Goal: Register for event/course

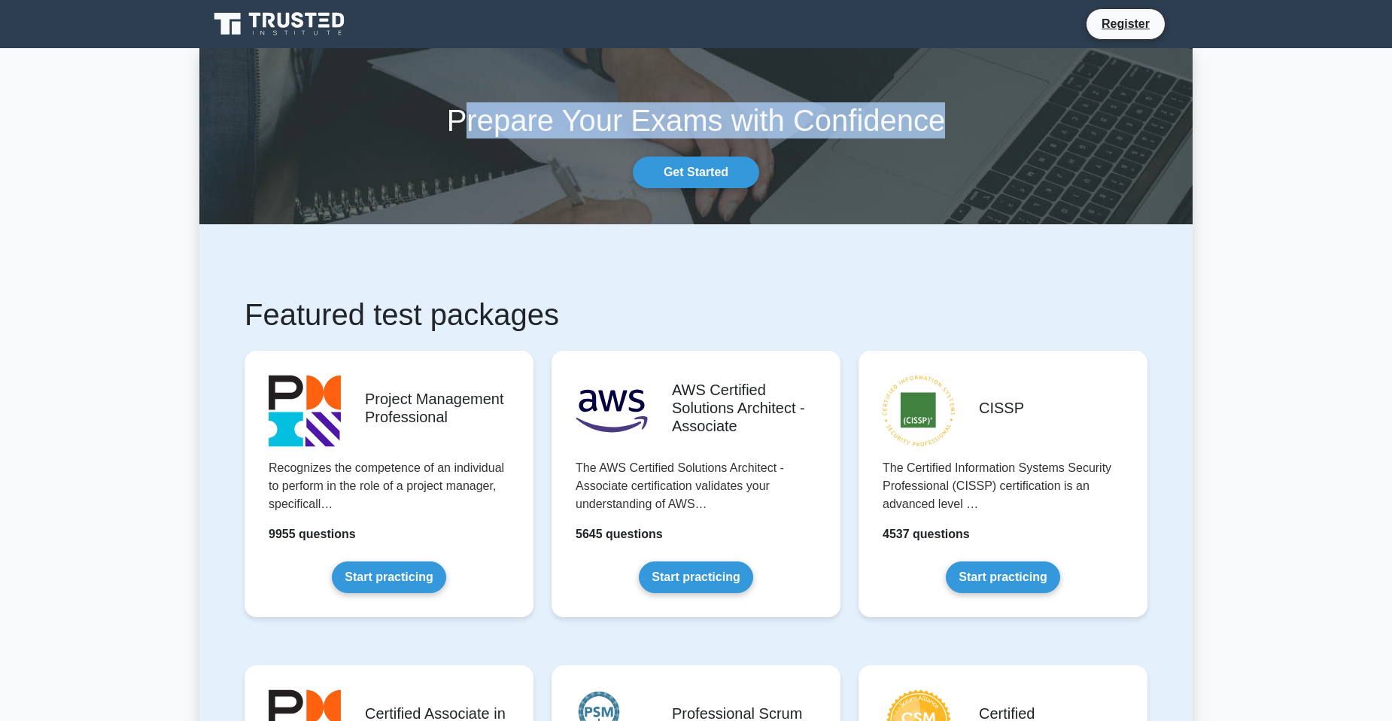
drag, startPoint x: 475, startPoint y: 114, endPoint x: 1055, endPoint y: 123, distance: 580.3
click at [1055, 123] on h1 "Prepare Your Exams with Confidence" at bounding box center [695, 120] width 993 height 36
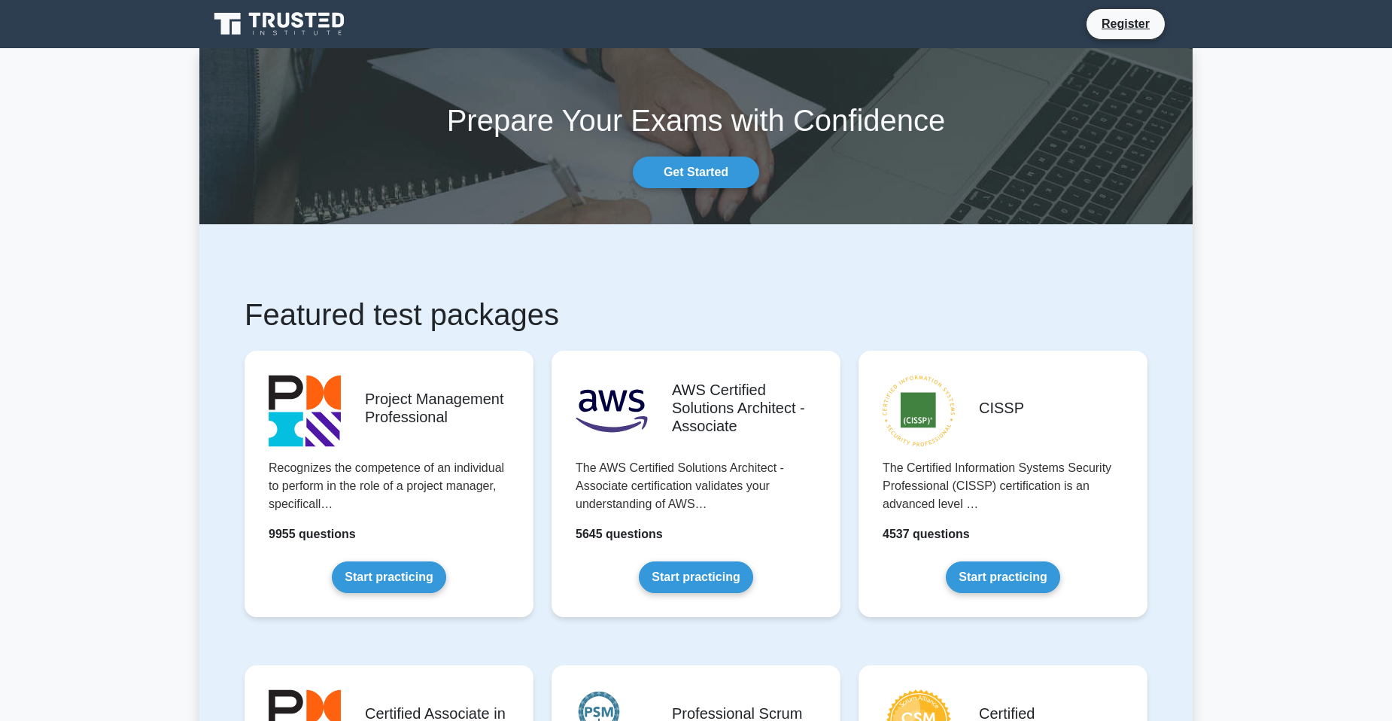
drag, startPoint x: 1055, startPoint y: 124, endPoint x: 1055, endPoint y: 147, distance: 22.6
click at [1055, 147] on div "Prepare Your Exams with Confidence Get Started" at bounding box center [696, 136] width 1012 height 104
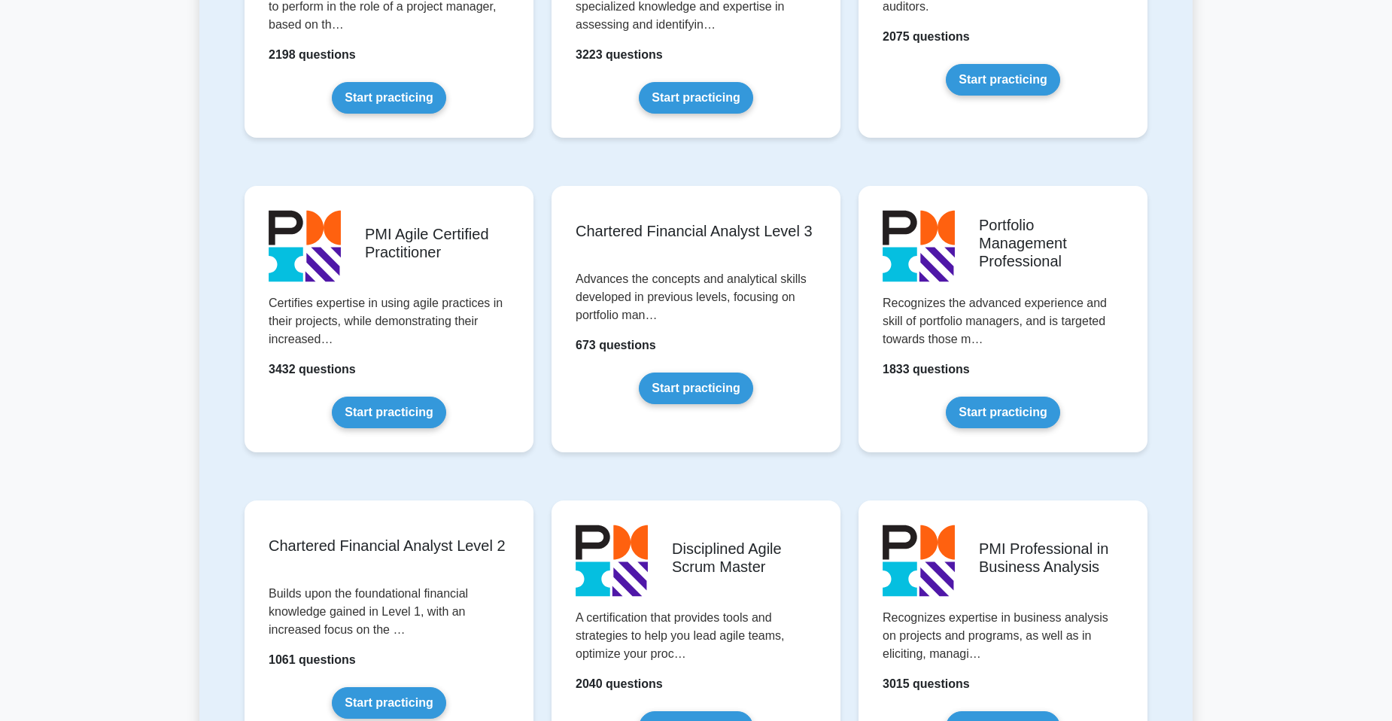
scroll to position [1806, 0]
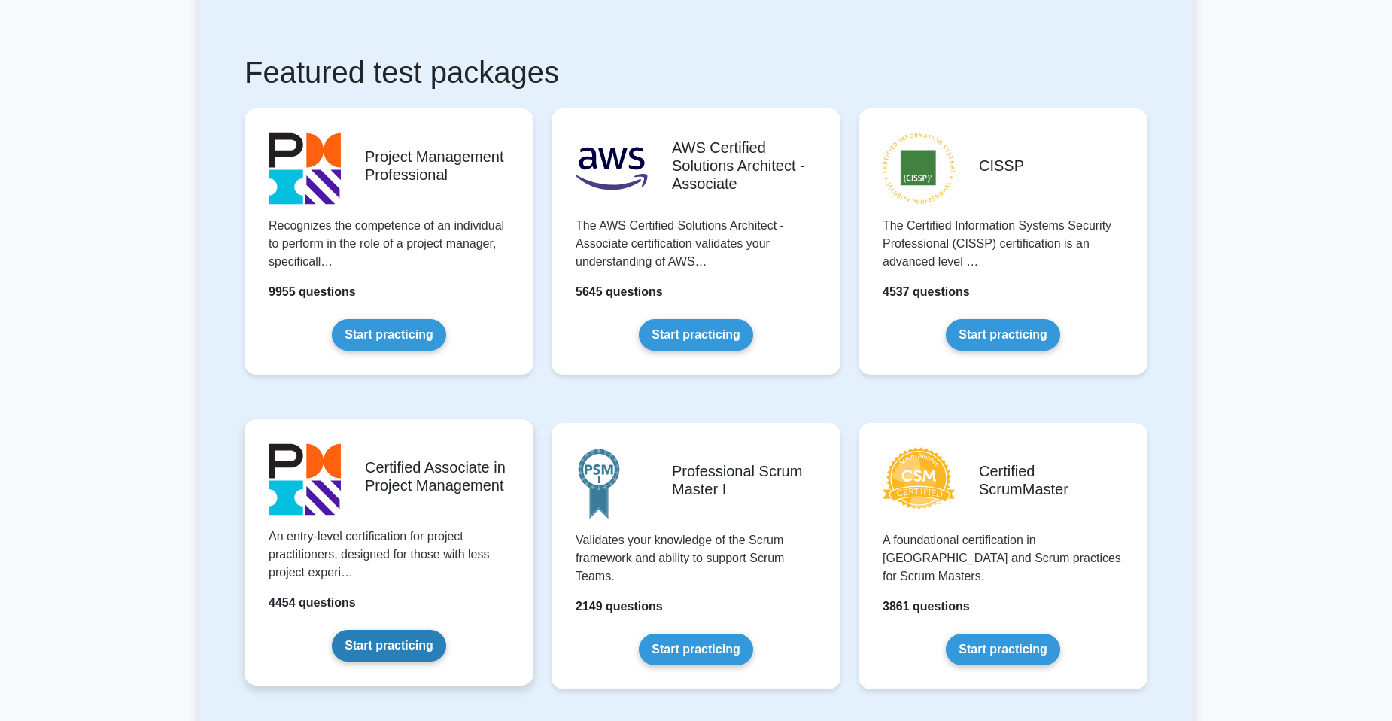
scroll to position [226, 0]
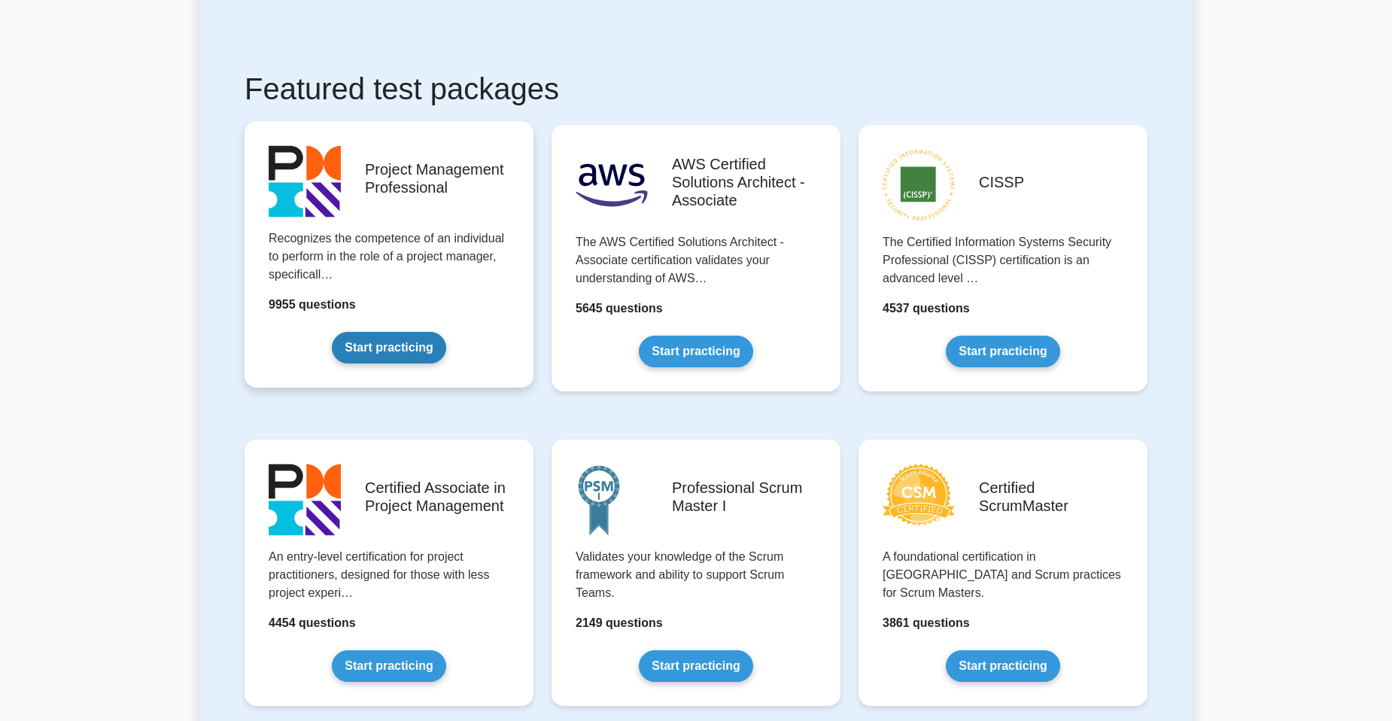
click at [424, 332] on link "Start practicing" at bounding box center [389, 348] width 114 height 32
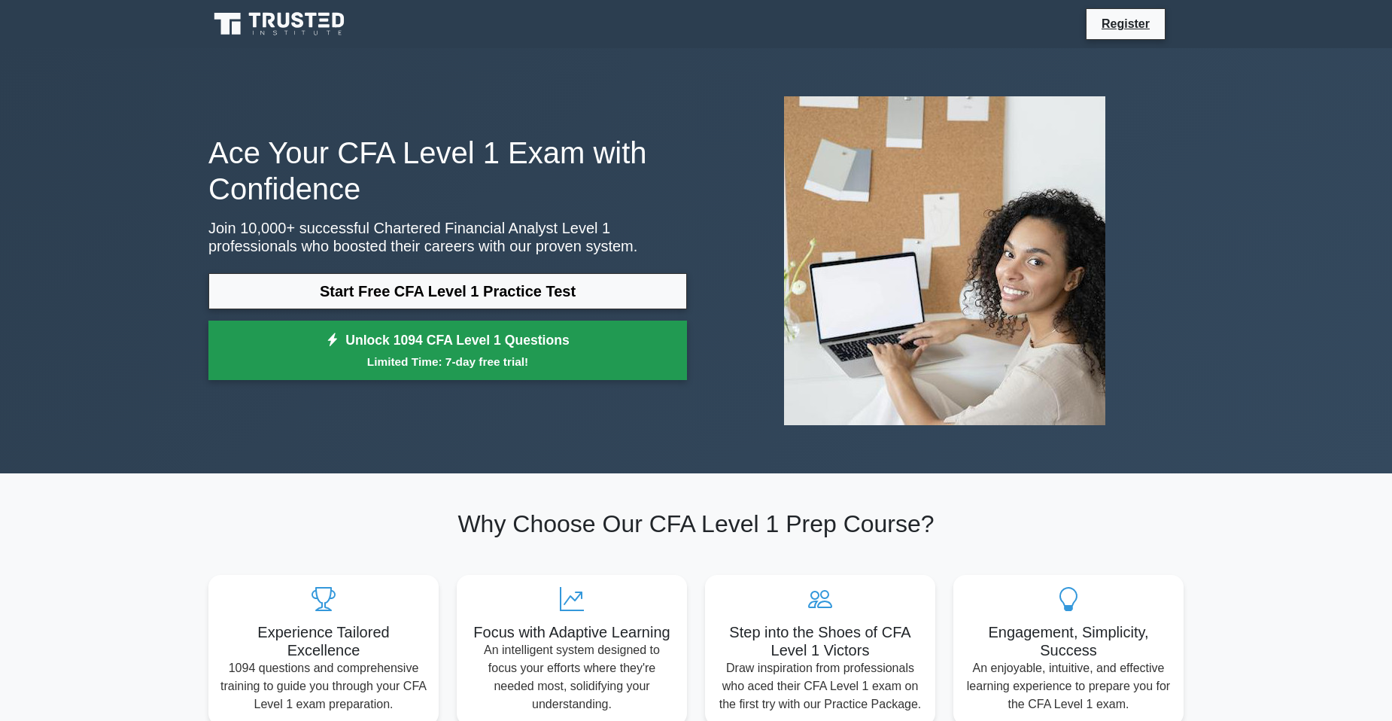
click at [539, 353] on small "Limited Time: 7-day free trial!" at bounding box center [447, 361] width 441 height 17
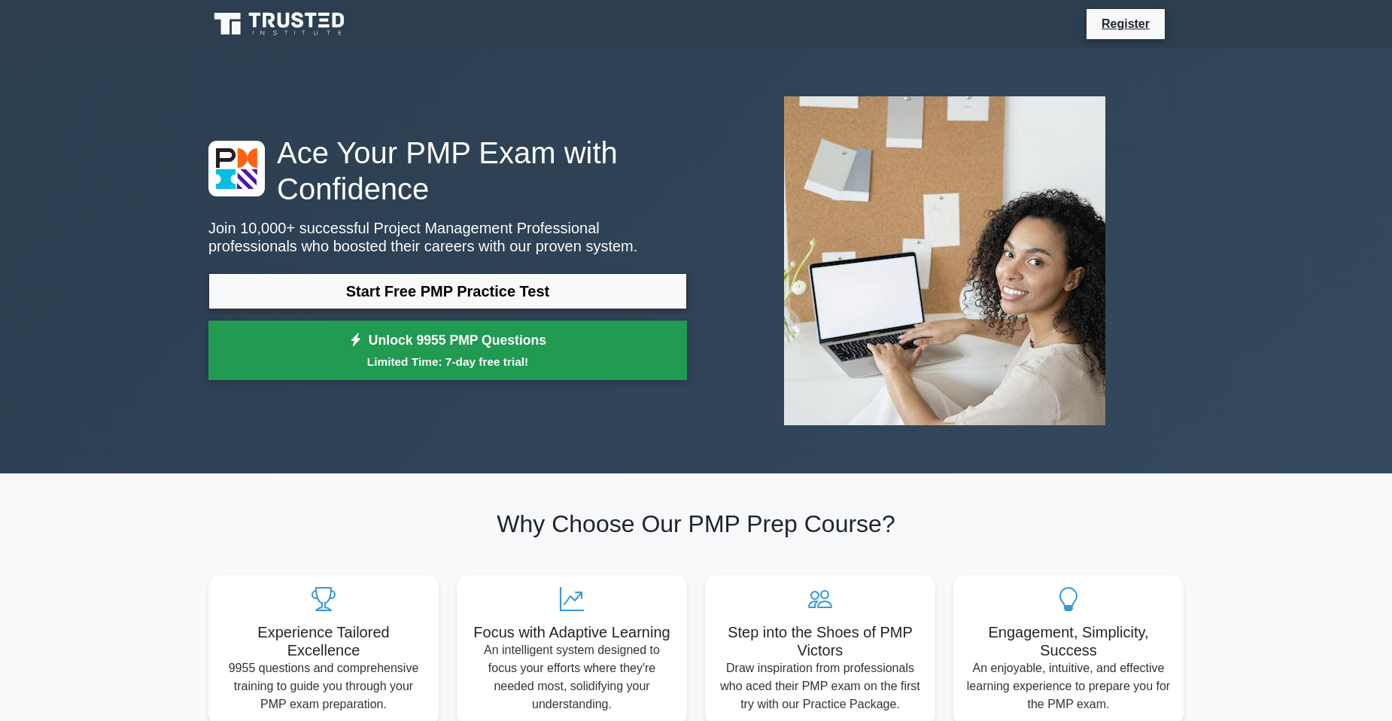
click at [586, 321] on link "Unlock 9955 PMP Questions Limited Time: 7-day free trial!" at bounding box center [447, 351] width 479 height 60
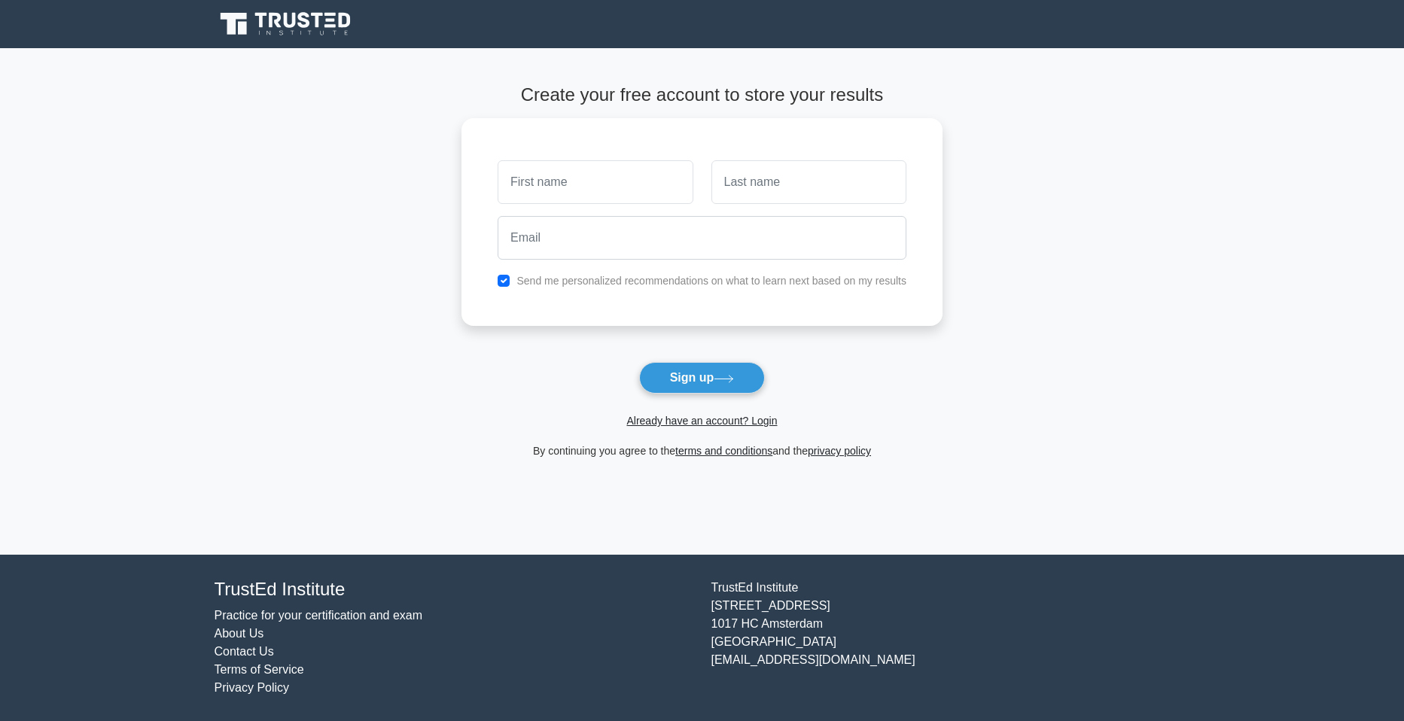
drag, startPoint x: 425, startPoint y: 453, endPoint x: 467, endPoint y: 447, distance: 42.6
